Goal: Find specific page/section: Find specific page/section

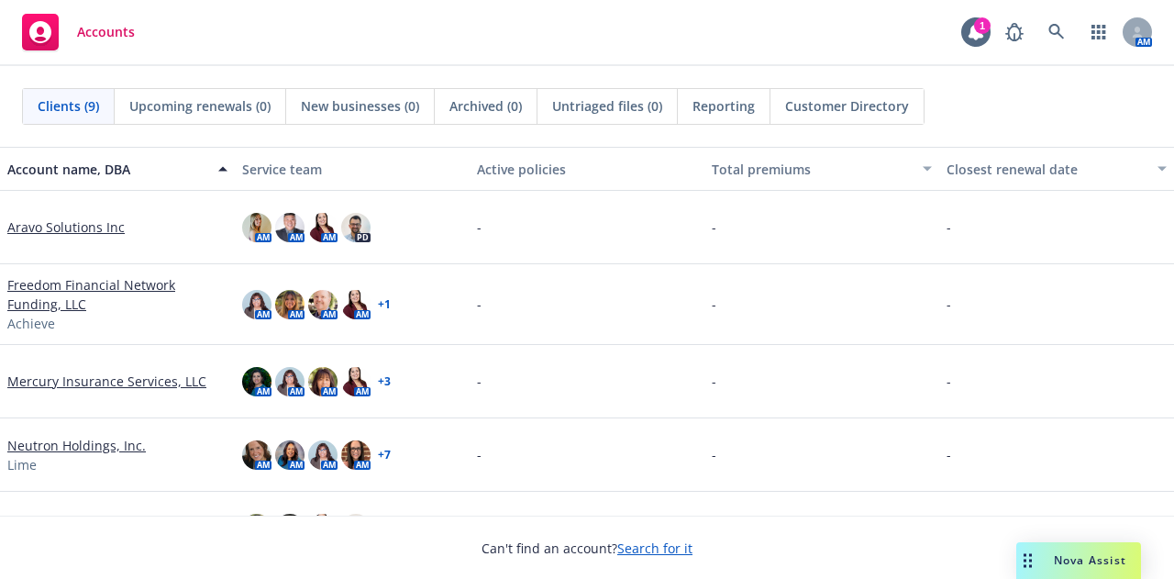
click at [84, 440] on link "Neutron Holdings, Inc." at bounding box center [76, 445] width 139 height 19
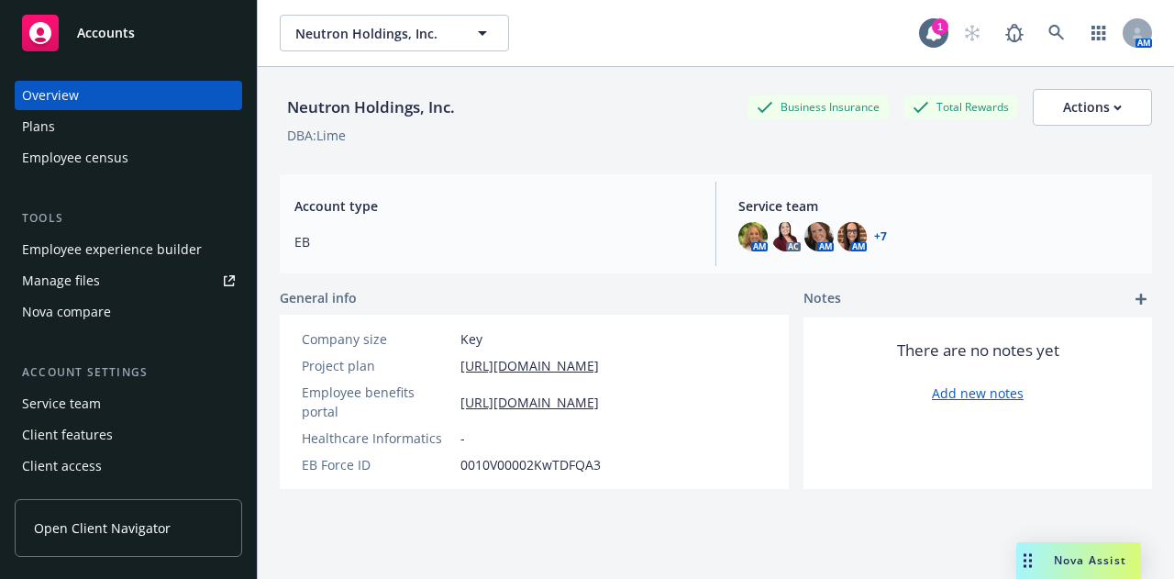
click at [129, 530] on span "Open Client Navigator" at bounding box center [102, 527] width 137 height 19
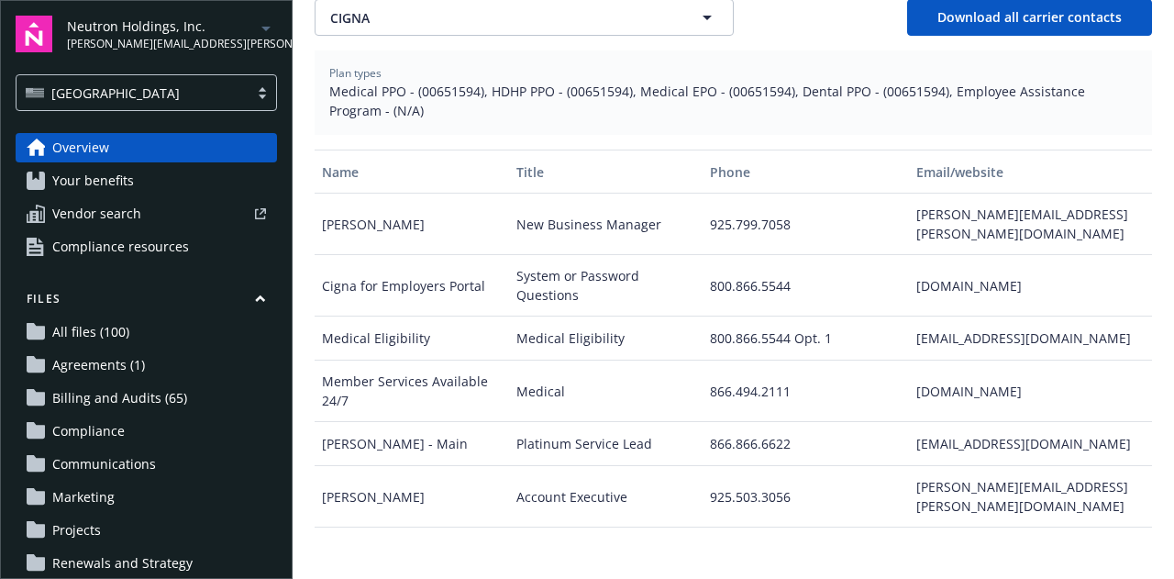
scroll to position [781, 0]
